Goal: Task Accomplishment & Management: Use online tool/utility

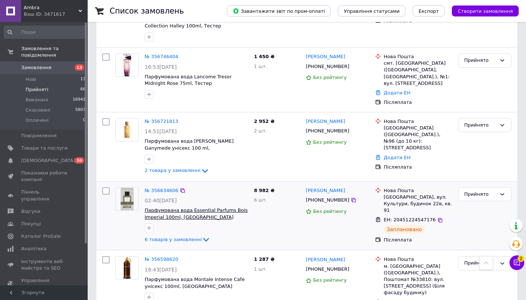
scroll to position [791, 0]
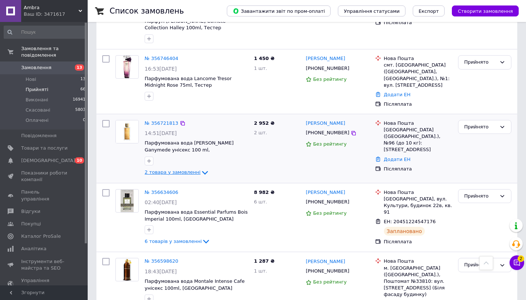
click at [190, 169] on span "2 товара у замовленні" at bounding box center [173, 171] width 56 height 5
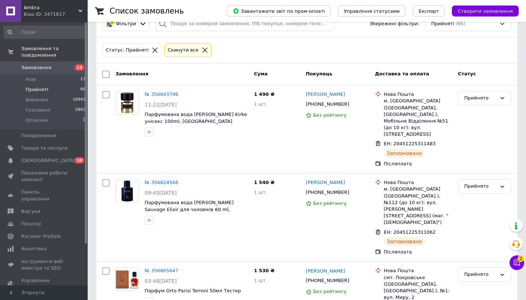
scroll to position [22, 0]
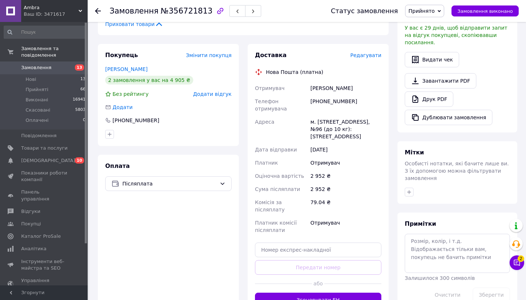
scroll to position [199, 0]
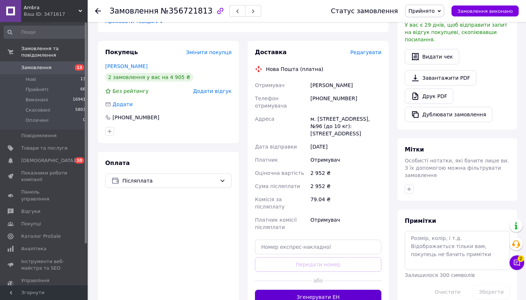
click at [300, 290] on button "Згенерувати ЕН" at bounding box center [318, 297] width 127 height 15
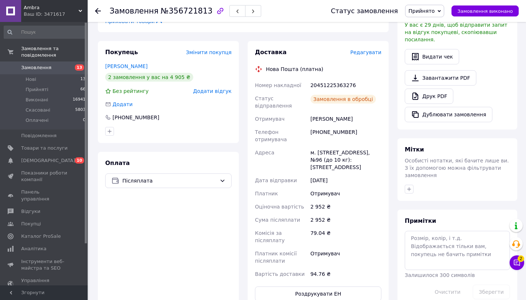
click at [341, 79] on div "20451225363276" at bounding box center [346, 85] width 74 height 13
copy div "20451225363276"
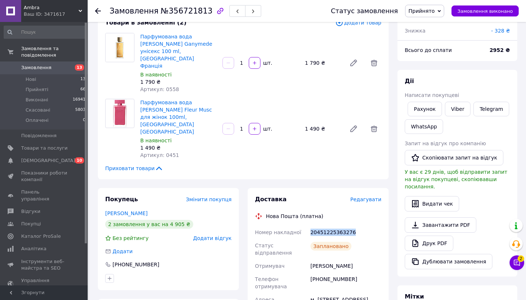
scroll to position [35, 0]
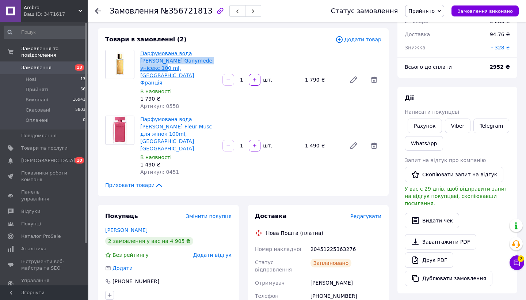
drag, startPoint x: 216, startPoint y: 61, endPoint x: 190, endPoint y: 55, distance: 26.5
click at [190, 55] on span "Парфумована вода Marc-Antoine Barrois Ganymede унісекс 100 ml, Тестер Франція" at bounding box center [178, 68] width 76 height 37
copy link "Marc-Antoine Barrois Ganymede уні"
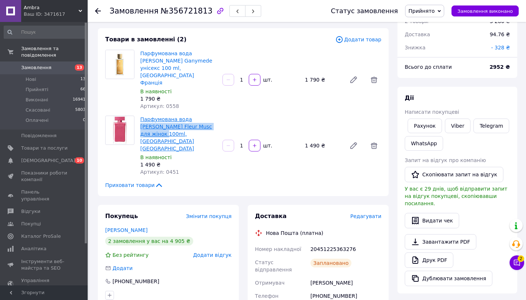
drag, startPoint x: 214, startPoint y: 110, endPoint x: 189, endPoint y: 106, distance: 24.5
click at [189, 116] on span "Парфумована вода Narciso Rodriguez Fleur Musc для жінок 100ml, Тестер Франція" at bounding box center [178, 134] width 76 height 37
copy link "Narciso Rodriguez Fleur Musc для жі"
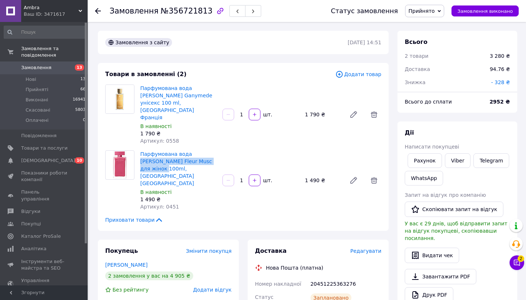
scroll to position [0, 0]
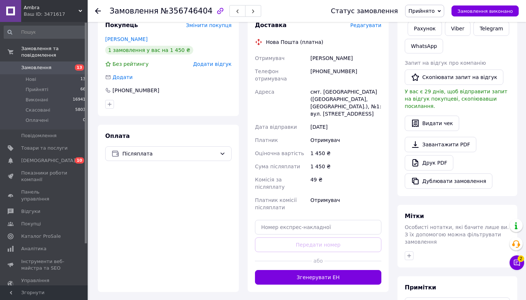
scroll to position [158, 0]
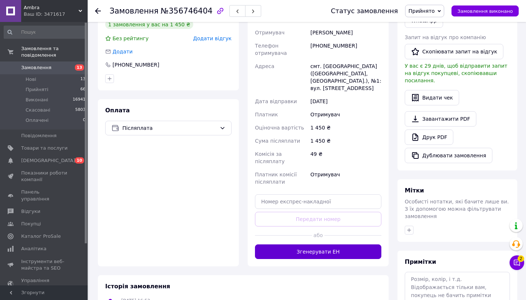
click at [332, 244] on button "Згенерувати ЕН" at bounding box center [318, 251] width 127 height 15
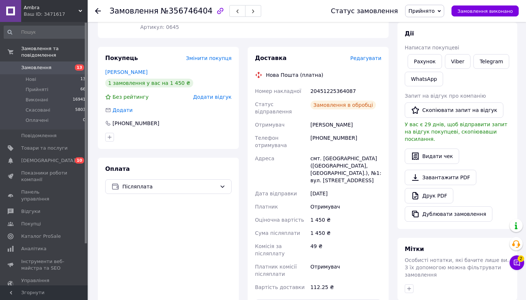
scroll to position [92, 0]
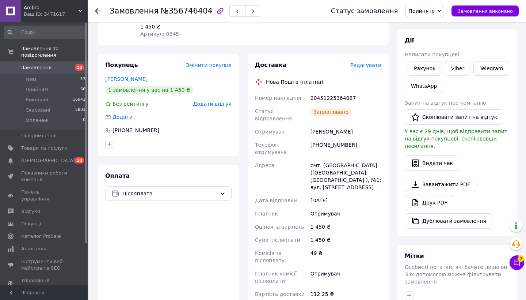
click at [333, 91] on div "20451225364087" at bounding box center [346, 97] width 74 height 13
click at [333, 95] on div "20451225364087" at bounding box center [346, 97] width 74 height 13
copy div "20451225364087"
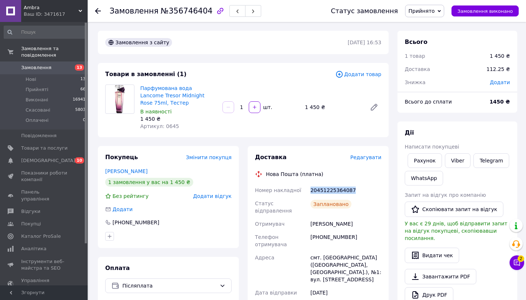
scroll to position [0, 0]
drag, startPoint x: 218, startPoint y: 93, endPoint x: 189, endPoint y: 90, distance: 28.3
click at [189, 90] on div "Парфумована вода Lancome Tresor Midnight Rose 75ml, Тестер В наявності 1 450 ₴ …" at bounding box center [178, 107] width 82 height 48
copy link "Lancome Tresor Midnight Rose 75ml, Те"
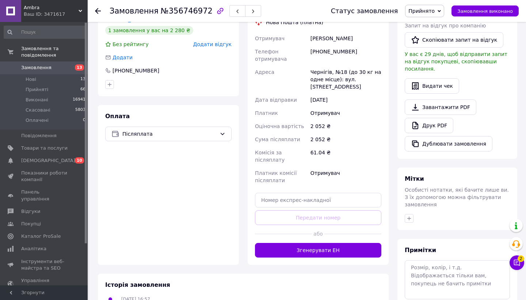
scroll to position [186, 0]
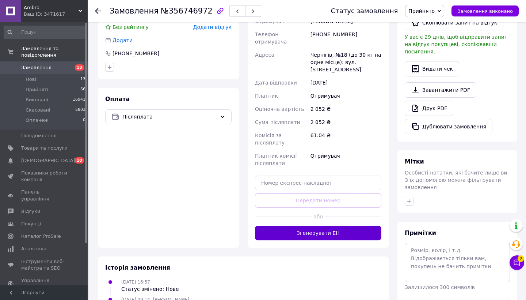
click at [317, 226] on button "Згенерувати ЕН" at bounding box center [318, 233] width 127 height 15
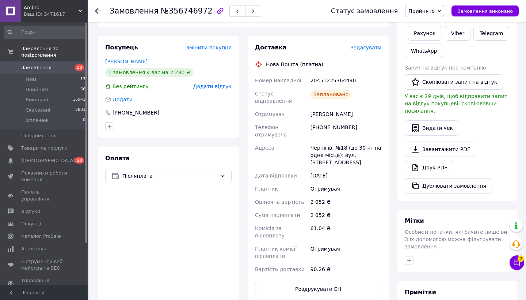
scroll to position [100, 0]
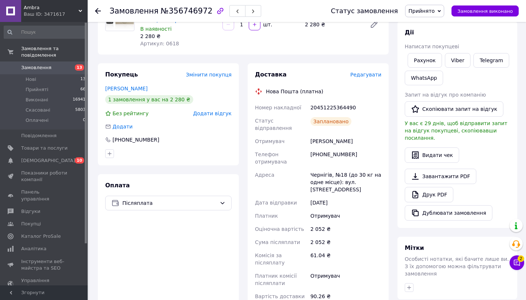
click at [349, 101] on div "20451225364490" at bounding box center [346, 107] width 74 height 13
copy div "20451225364490"
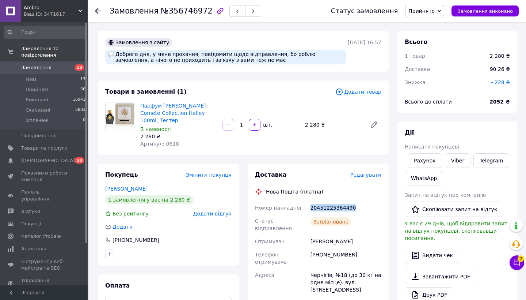
scroll to position [0, 0]
drag, startPoint x: 217, startPoint y: 112, endPoint x: 162, endPoint y: 108, distance: 55.0
click at [162, 108] on span "Парфум Tiziana Terenzi Comete Collection Halley 100ml, Тестер" at bounding box center [178, 113] width 76 height 22
copy link "Tiziana Terenzi Comete Collection Halley 100ml, Тестер"
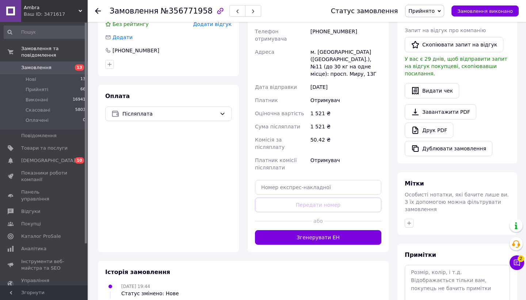
scroll to position [192, 0]
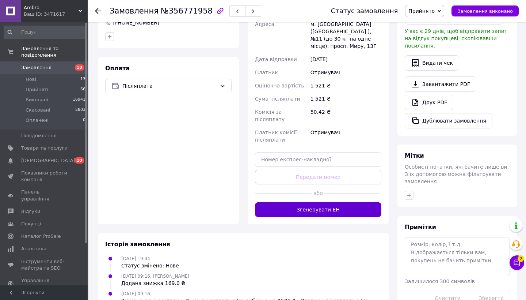
click at [322, 202] on button "Згенерувати ЕН" at bounding box center [318, 209] width 127 height 15
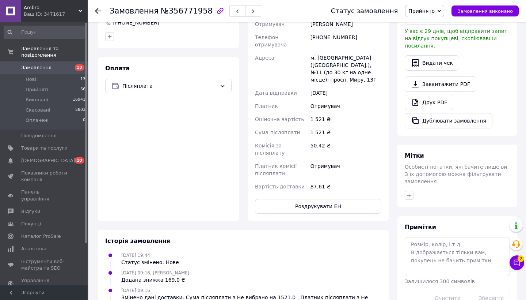
scroll to position [126, 0]
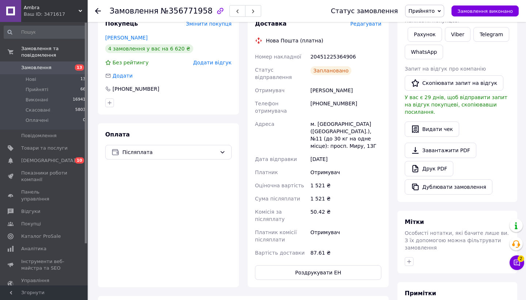
click at [329, 57] on div "20451225364906" at bounding box center [346, 56] width 74 height 13
copy div "20451225364906"
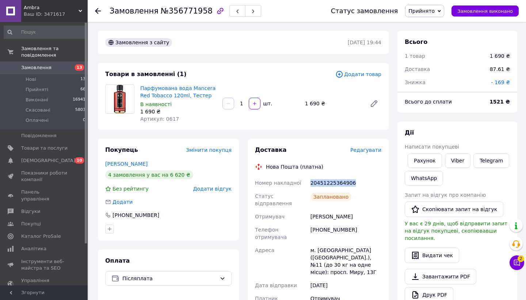
scroll to position [0, 0]
drag, startPoint x: 208, startPoint y: 95, endPoint x: 189, endPoint y: 89, distance: 19.9
click at [189, 89] on span "Парфумована вода Mancera Red Tobacco 120ml, Тестер" at bounding box center [178, 91] width 76 height 15
copy link "Mancera Red Tobacco 120ml, Тестер"
